Goal: Contribute content: Add original content to the website for others to see

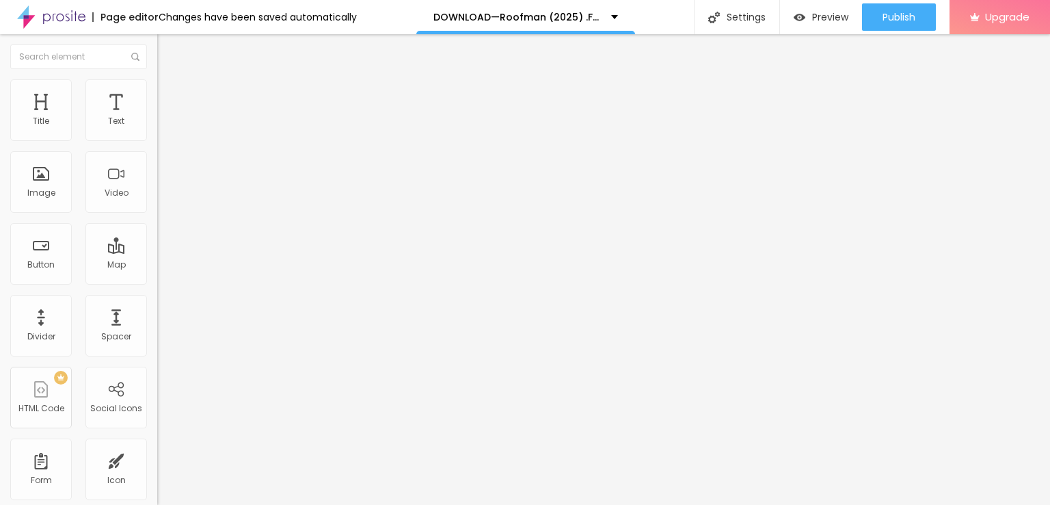
click at [157, 118] on span "Add image" at bounding box center [185, 112] width 56 height 12
click at [157, 129] on input "Click me" at bounding box center [239, 122] width 164 height 14
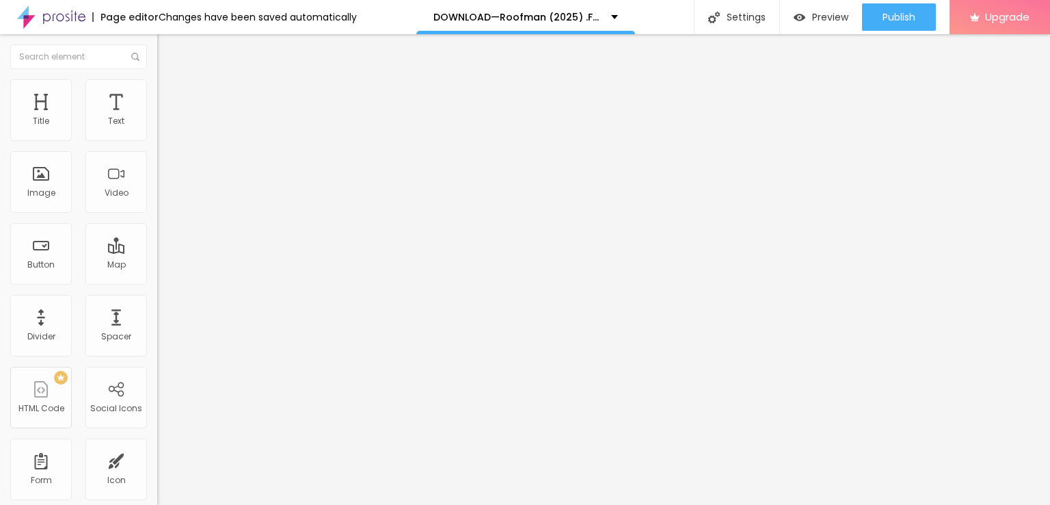
click at [157, 129] on input "Click me" at bounding box center [239, 122] width 164 height 14
paste input "LICK HERE ▶️ Roofman [2025] ]"
type input "CLICK HERE ▶️ Roofman [2025] ]"
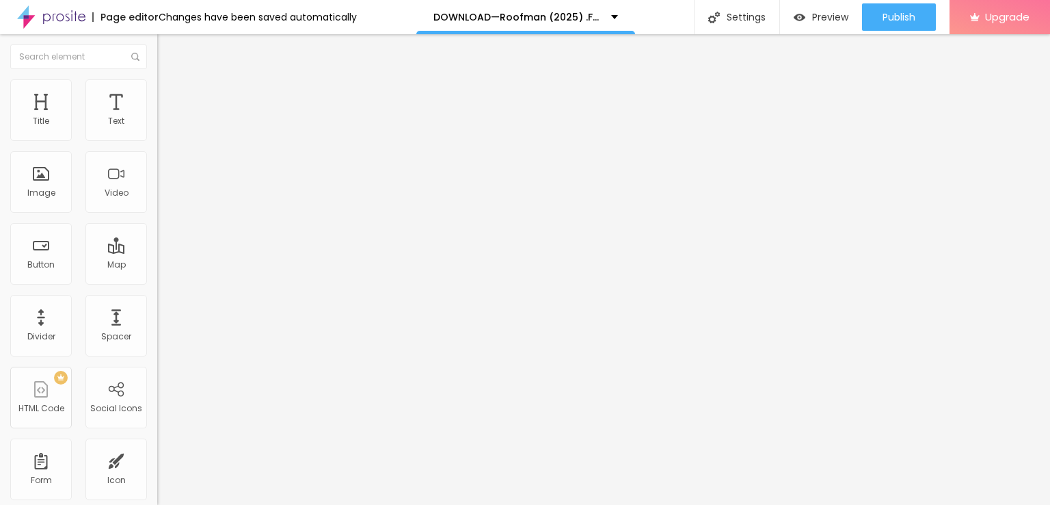
click at [157, 243] on div "Link" at bounding box center [235, 251] width 157 height 16
click at [157, 206] on div "Size" at bounding box center [235, 202] width 157 height 8
click at [157, 280] on input "https://" at bounding box center [239, 275] width 164 height 14
paste input "[DOMAIN_NAME]/en/movie/1242419/pro"
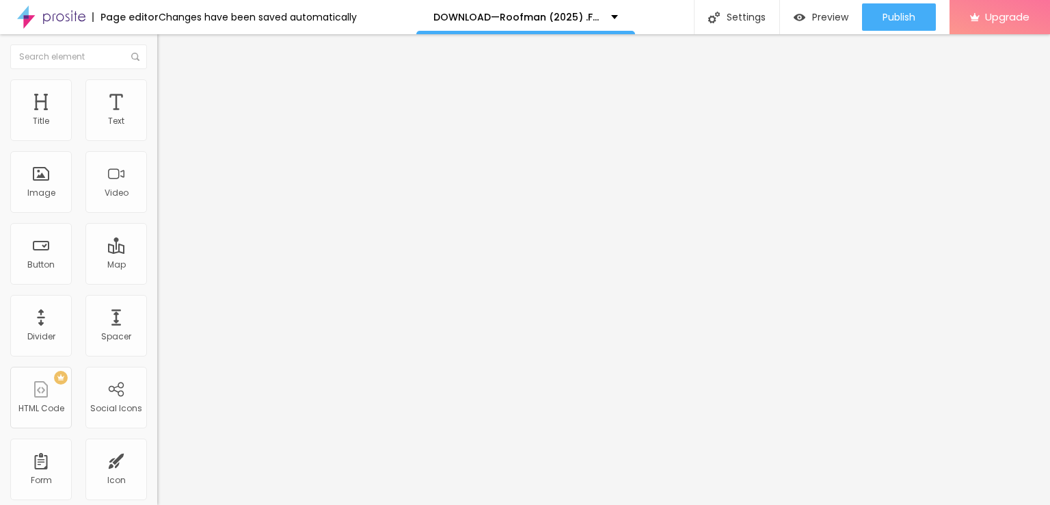
scroll to position [0, 57]
type input "[URL][DOMAIN_NAME]"
click at [157, 163] on img at bounding box center [162, 159] width 10 height 10
click at [157, 54] on button "Edit Section" at bounding box center [235, 49] width 157 height 31
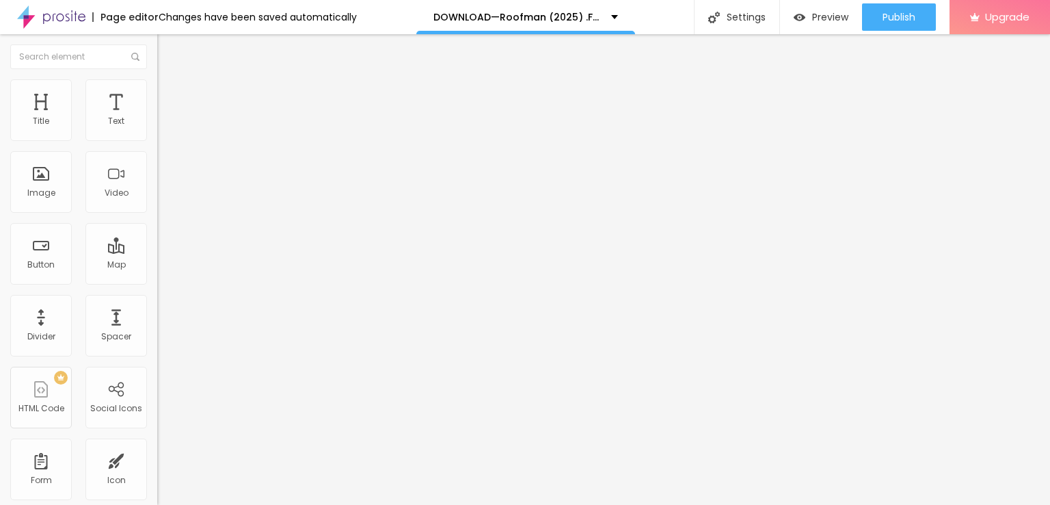
click at [157, 57] on button "Edit Section" at bounding box center [235, 49] width 157 height 31
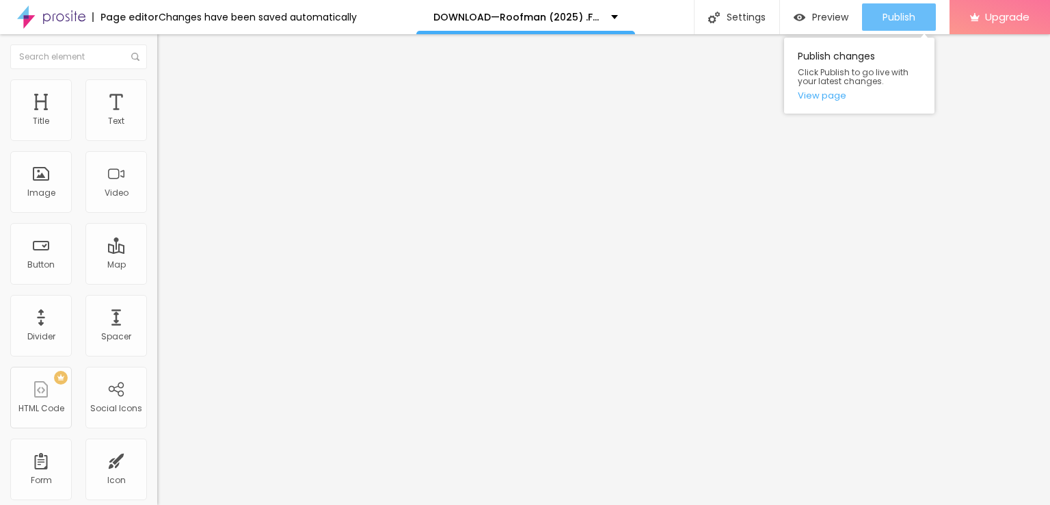
click at [888, 19] on span "Publish" at bounding box center [899, 17] width 33 height 11
click at [832, 100] on link "View page" at bounding box center [859, 95] width 123 height 9
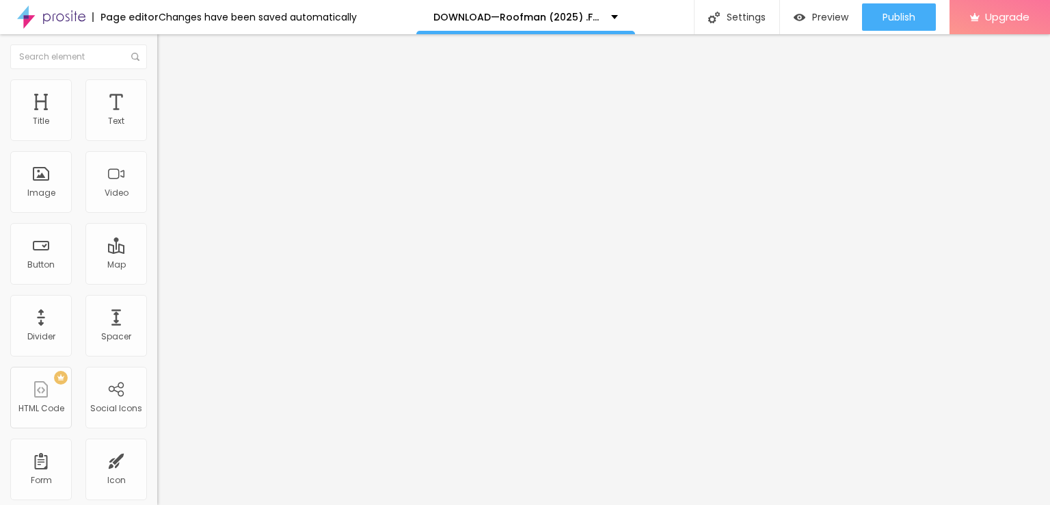
click at [52, 14] on img at bounding box center [51, 17] width 68 height 34
